Goal: Transaction & Acquisition: Download file/media

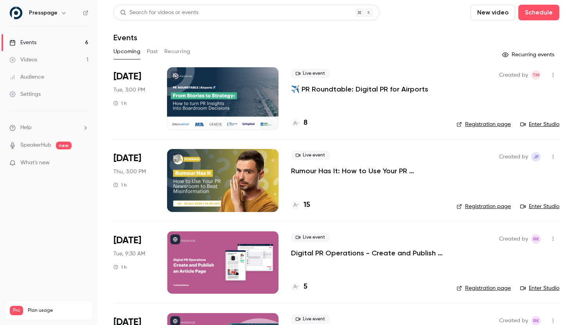
click at [368, 175] on p "Rumour Has It: How to Use Your PR Newsroom to Beat Misinformation" at bounding box center [367, 170] width 153 height 9
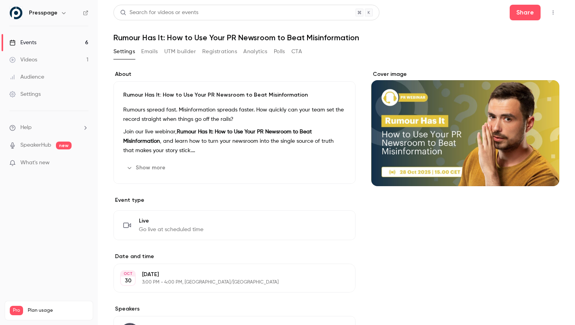
click at [205, 50] on button "Registrations" at bounding box center [219, 51] width 35 height 13
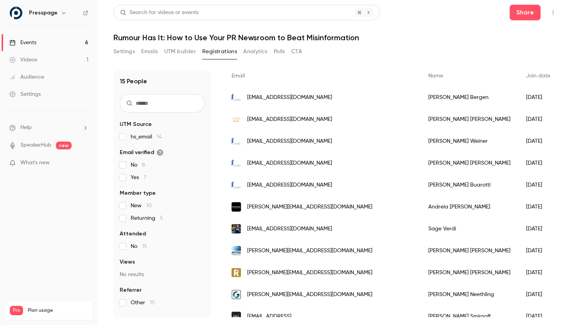
scroll to position [18, 0]
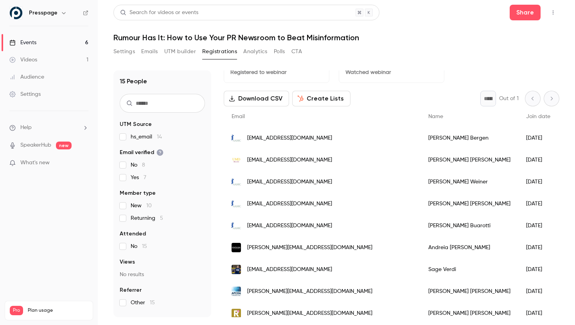
click at [249, 98] on button "Download CSV" at bounding box center [256, 99] width 65 height 16
